Goal: Information Seeking & Learning: Learn about a topic

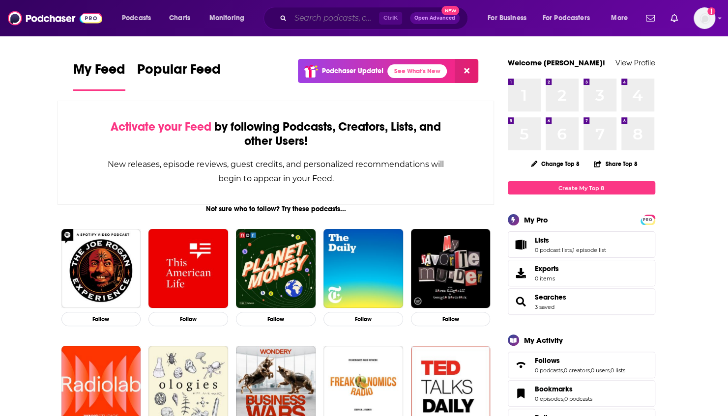
click at [326, 18] on input "Search podcasts, credits, & more..." at bounding box center [335, 18] width 88 height 16
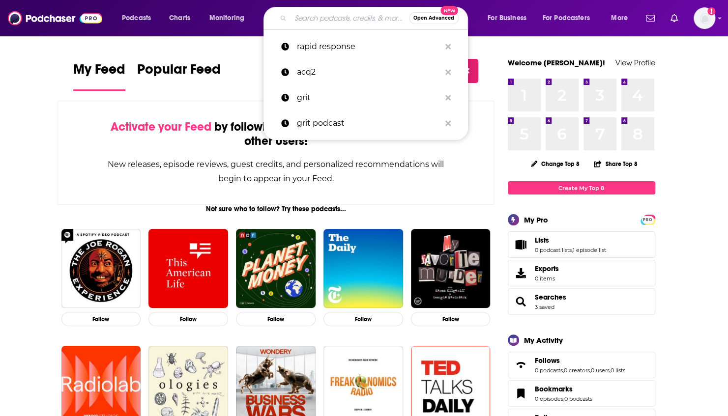
paste input "Telecom Reseller Podcast"
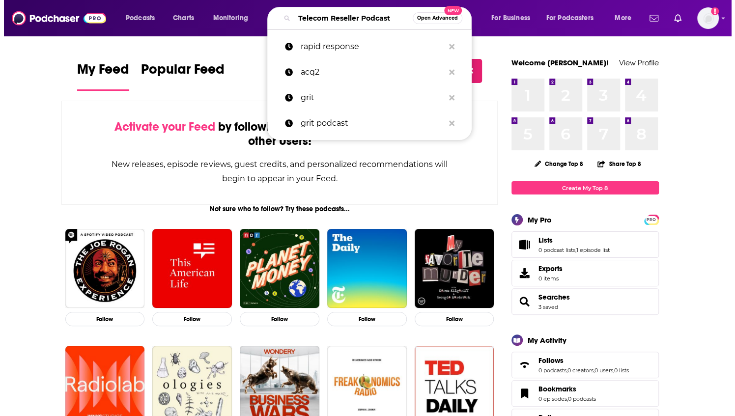
scroll to position [0, 4]
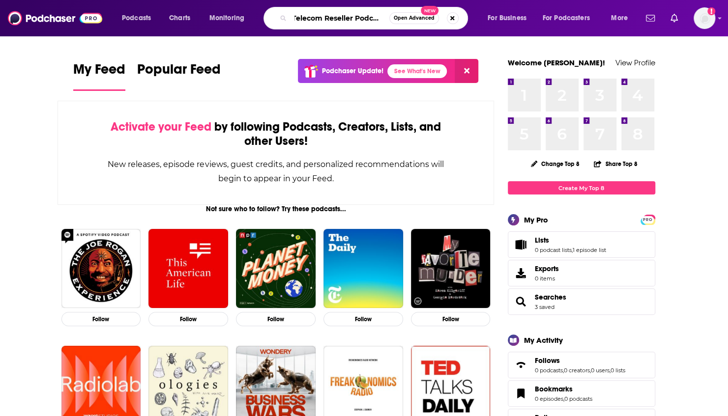
type input "Telecom Reseller Podcast"
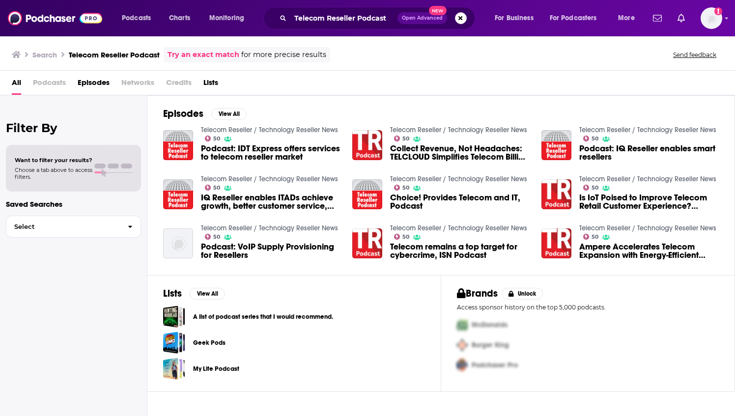
click at [47, 83] on span "Podcasts" at bounding box center [49, 85] width 33 height 20
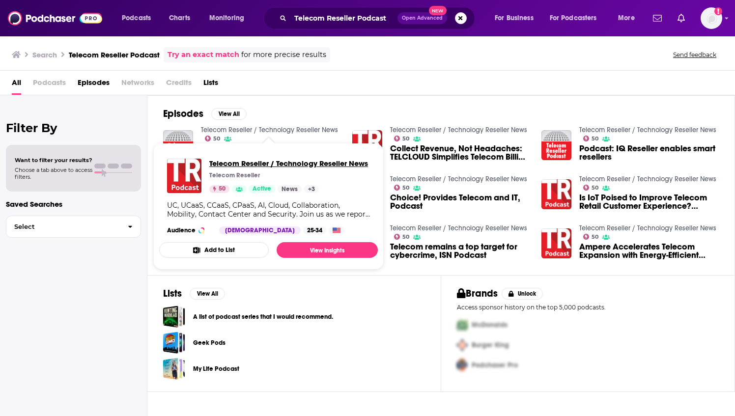
click at [229, 162] on span "Telecom Reseller / Technology Reseller News" at bounding box center [288, 163] width 159 height 9
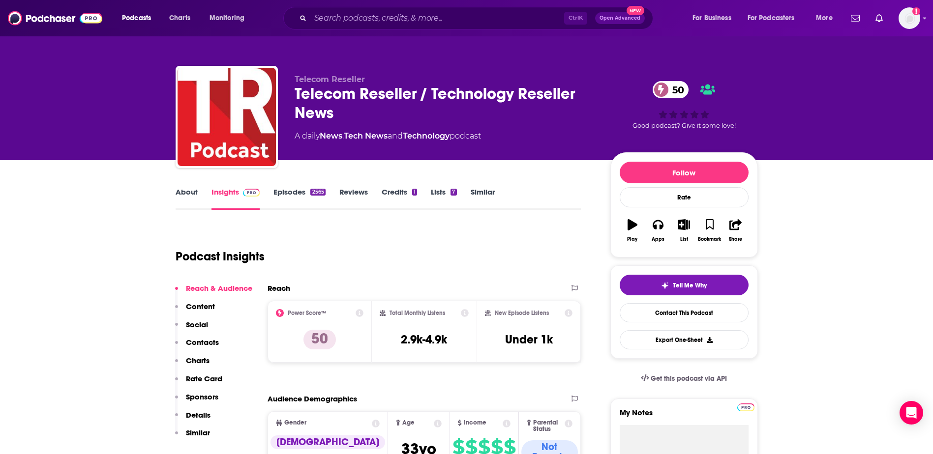
click at [198, 327] on p "Social" at bounding box center [197, 324] width 22 height 9
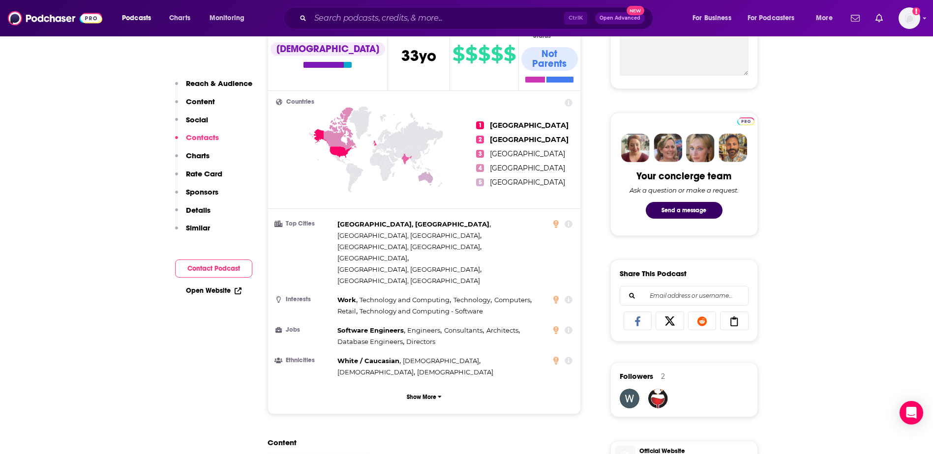
scroll to position [98, 0]
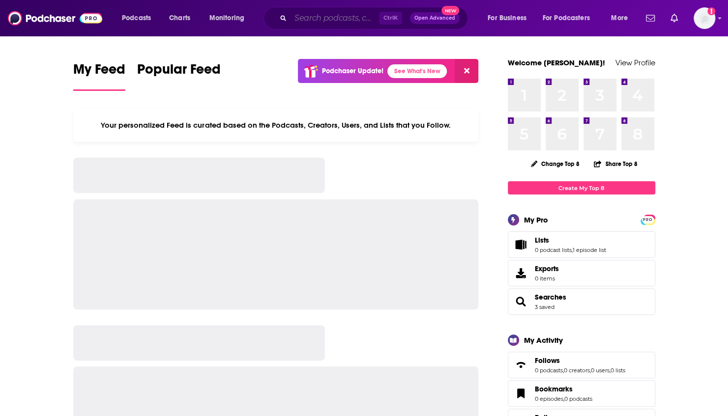
click at [310, 16] on input "Search podcasts, credits, & more..." at bounding box center [335, 18] width 88 height 16
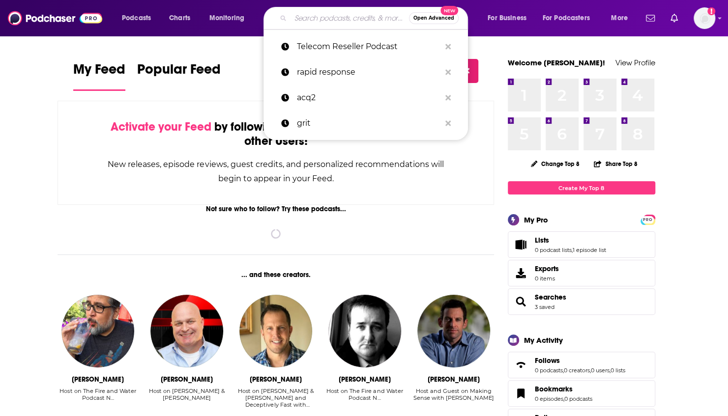
paste input "Telecom Reseller Podcast"
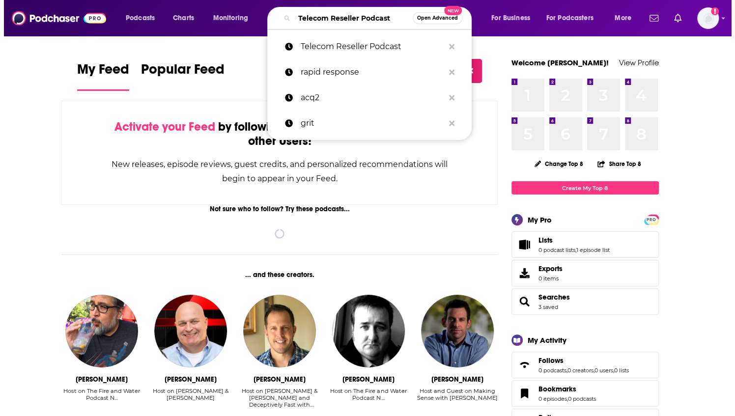
scroll to position [0, 4]
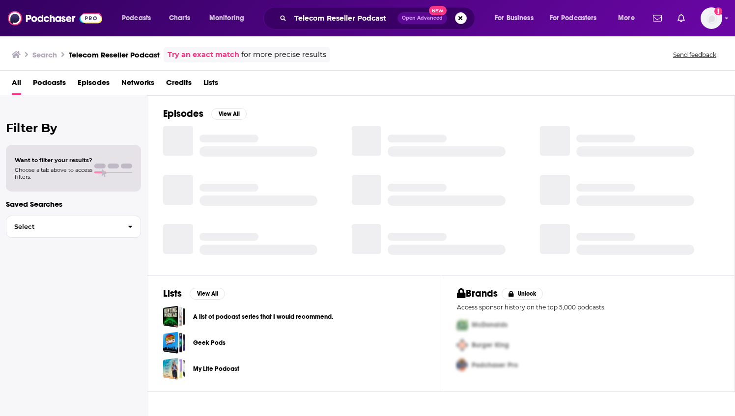
click at [42, 83] on span "Podcasts" at bounding box center [49, 85] width 33 height 20
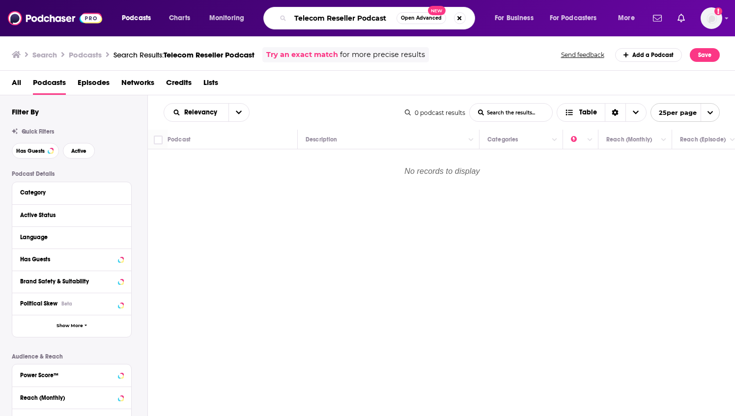
click at [373, 20] on input "Telecom Reseller Podcast" at bounding box center [344, 18] width 106 height 16
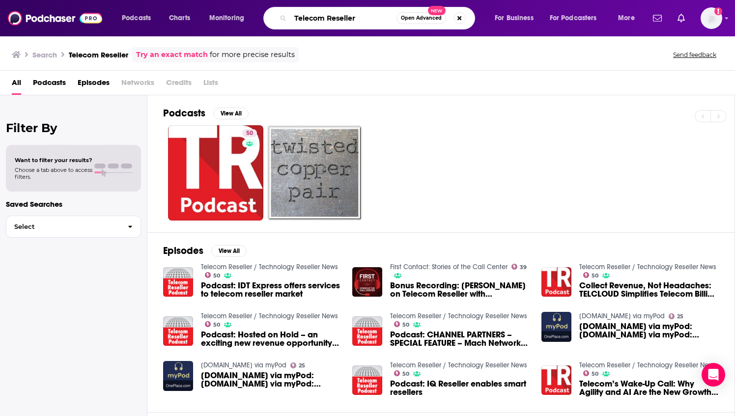
click at [319, 20] on input "Telecom Reseller" at bounding box center [344, 18] width 106 height 16
type input "the fast mode"
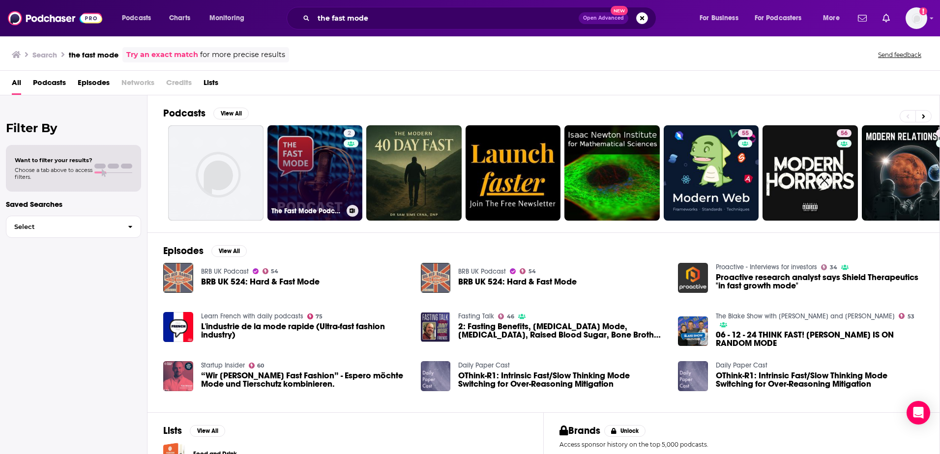
click at [326, 162] on link "2 The Fast Mode Podcasts: Breaking News, Analysis and Updates From Telecoms Ind…" at bounding box center [314, 172] width 95 height 95
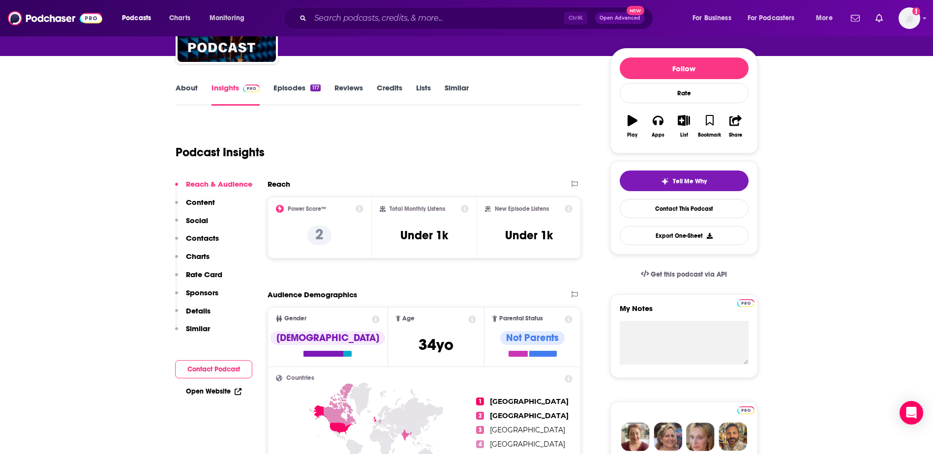
scroll to position [108, 0]
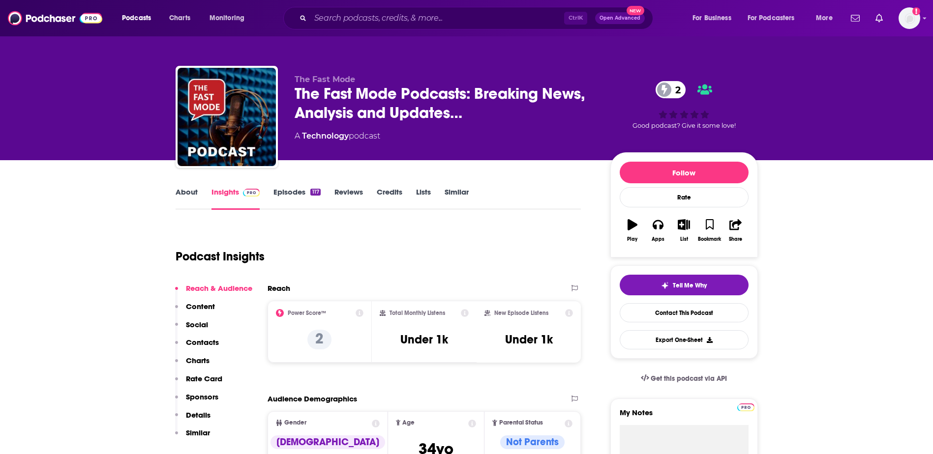
click at [423, 29] on div "Ctrl K Open Advanced New" at bounding box center [468, 18] width 370 height 23
click at [422, 20] on input "Search podcasts, credits, & more..." at bounding box center [437, 18] width 254 height 16
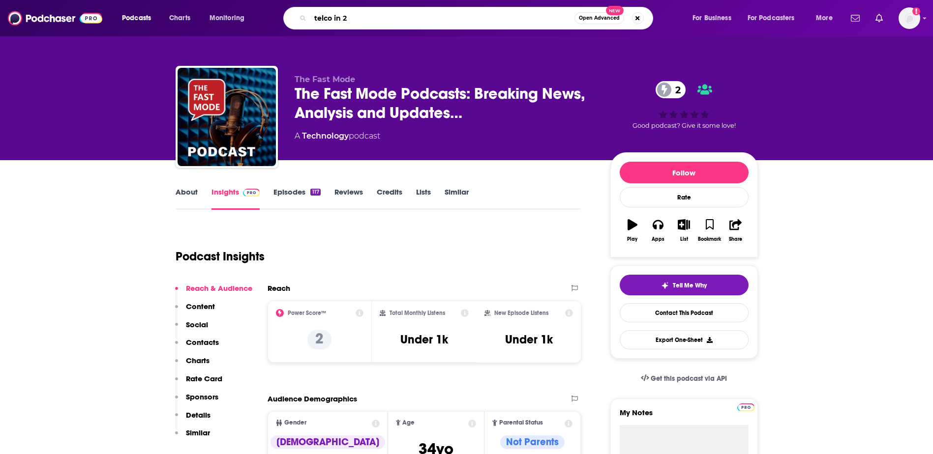
type input "telco in 20"
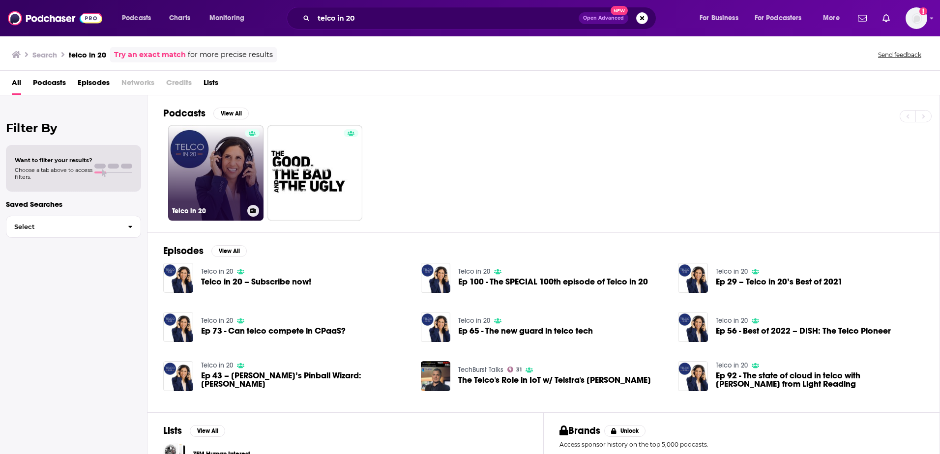
click at [206, 157] on link "Telco in 20" at bounding box center [215, 172] width 95 height 95
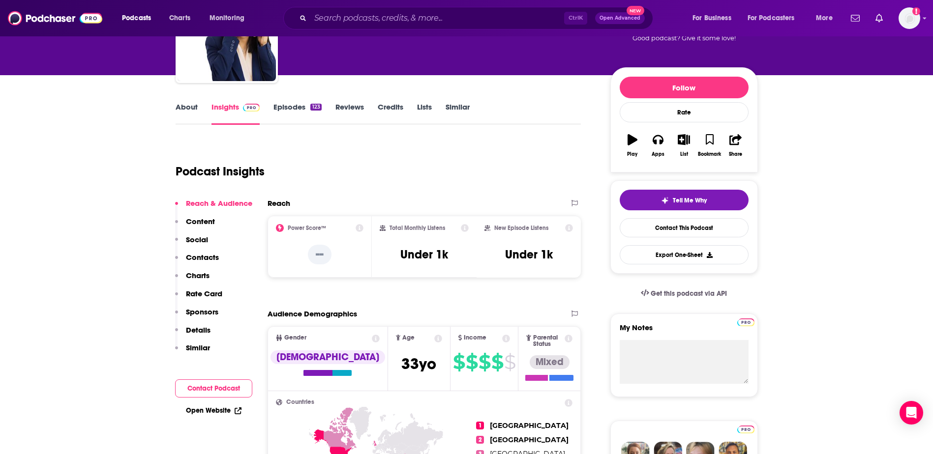
scroll to position [147, 0]
